Goal: Task Accomplishment & Management: Manage account settings

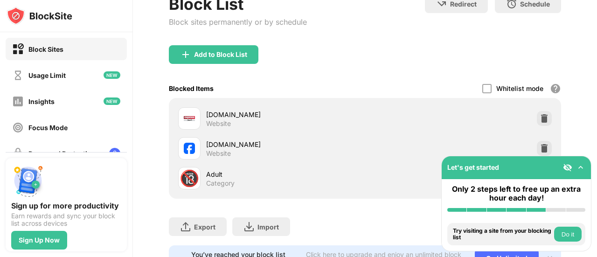
scroll to position [70, 0]
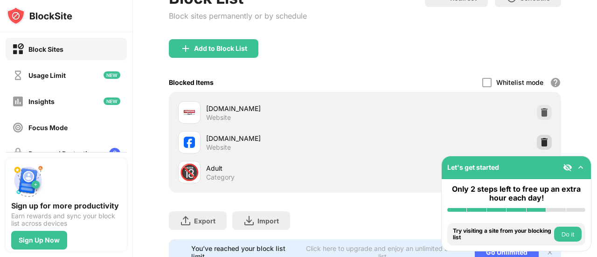
click at [539, 142] on img at bounding box center [543, 142] width 9 height 9
